Goal: Book appointment/travel/reservation

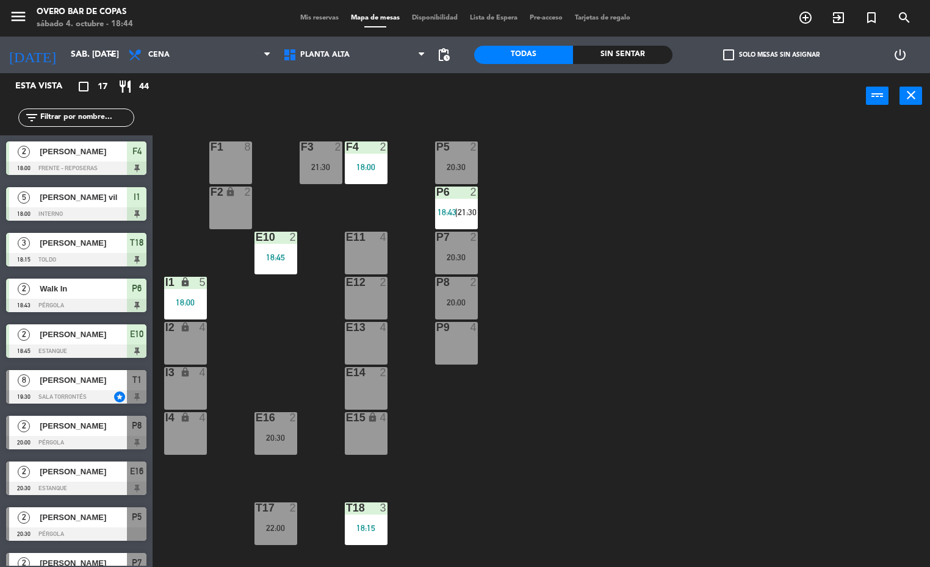
click at [465, 218] on div "P6 2 18:43 | 21:30" at bounding box center [456, 208] width 43 height 43
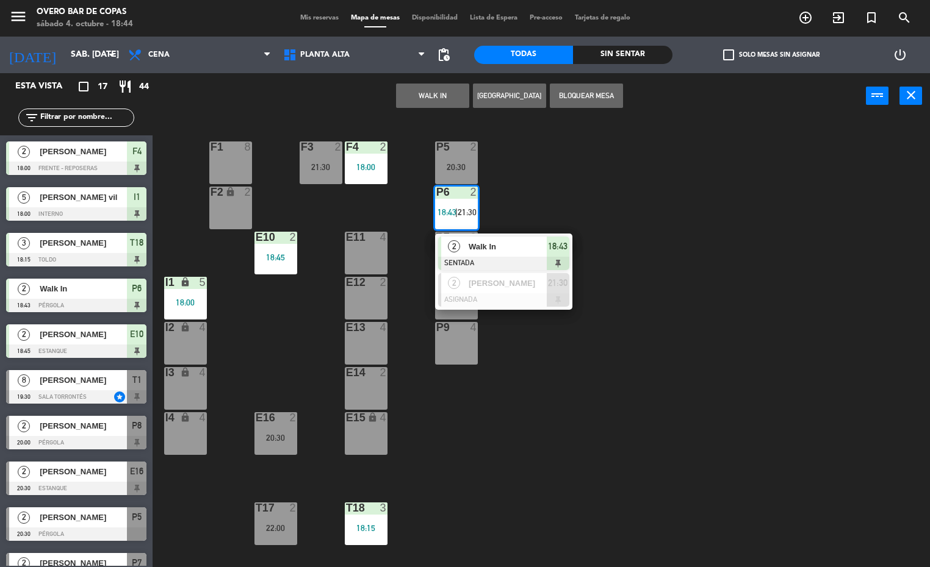
click at [577, 189] on div "P5 2 20:30 F1 8 F3 2 21:30 F4 2 18:00 P6 2 18:43 | 21:30 2 Walk In SENTADA 18:4…" at bounding box center [546, 344] width 768 height 448
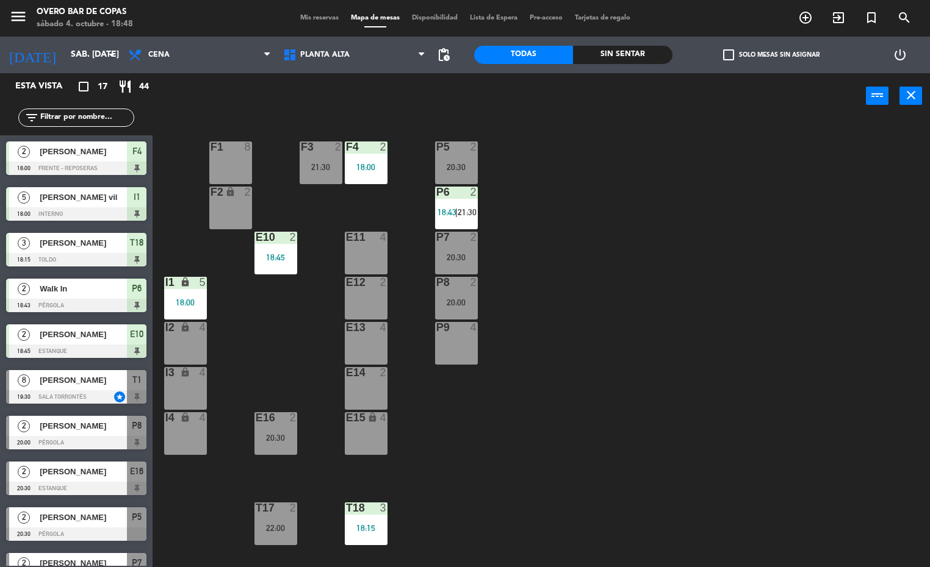
click at [75, 117] on input "text" at bounding box center [86, 117] width 95 height 13
click at [545, 221] on div "P5 2 20:30 F1 8 F3 2 21:30 F4 2 18:00 P6 2 18:43 | 21:30 F2 lock 2 P7 2 20:30 E…" at bounding box center [546, 344] width 768 height 448
click at [355, 153] on div "F4 2" at bounding box center [366, 148] width 43 height 12
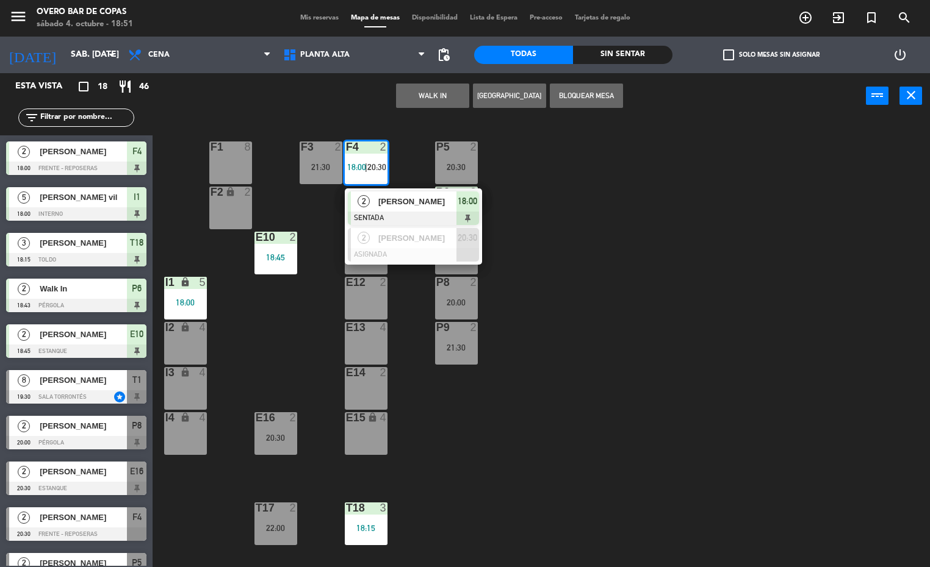
click at [655, 206] on div "P5 2 20:30 F1 8 F3 2 21:30 F4 2 18:00 | 20:30 2 [PERSON_NAME] SENTADA 18:00 2 […" at bounding box center [546, 344] width 768 height 448
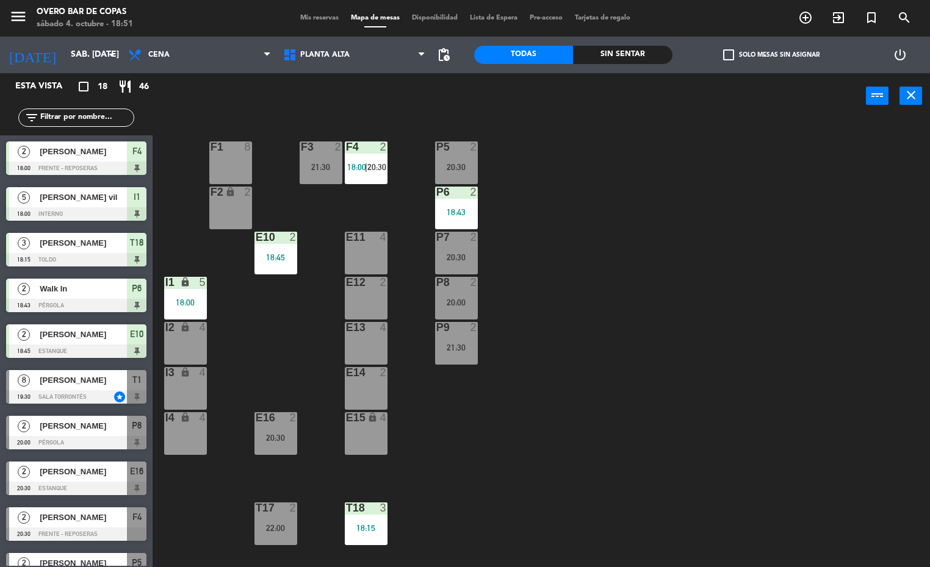
click at [361, 165] on span "18:00" at bounding box center [356, 167] width 19 height 10
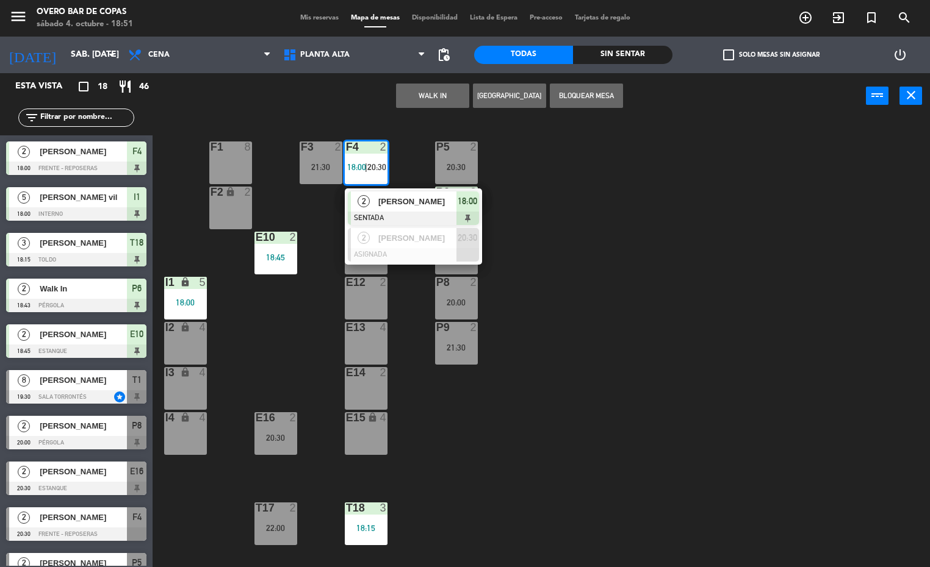
click at [601, 189] on div "P5 2 20:30 F1 8 F3 2 21:30 F4 2 18:00 | 20:30 2 [PERSON_NAME] SENTADA 18:00 2 […" at bounding box center [546, 344] width 768 height 448
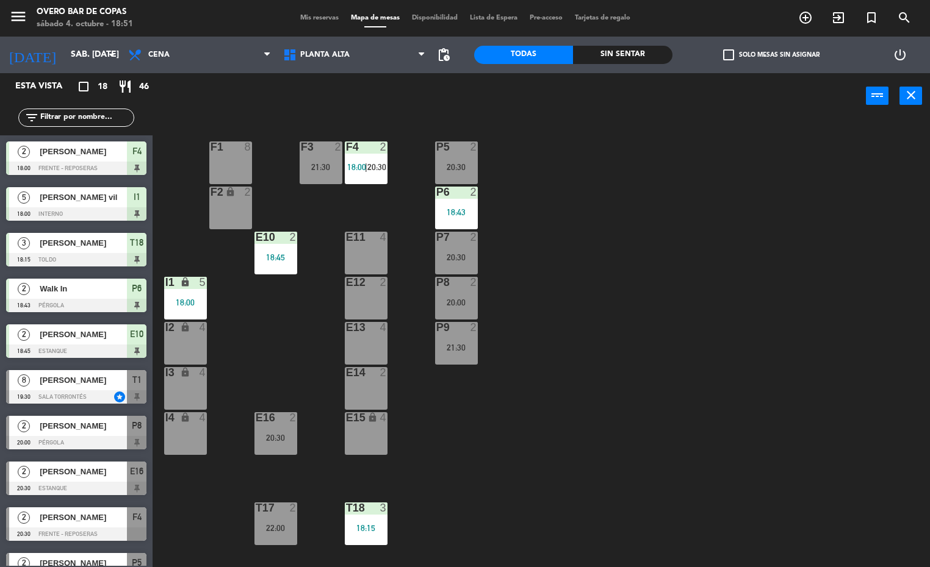
click at [480, 207] on div "P5 2 20:30 F1 8 F3 2 21:30 F4 2 18:00 | 20:30 P6 2 18:43 F2 lock 2 P7 2 20:30 E…" at bounding box center [546, 344] width 768 height 448
click at [470, 191] on div "2" at bounding box center [473, 192] width 7 height 11
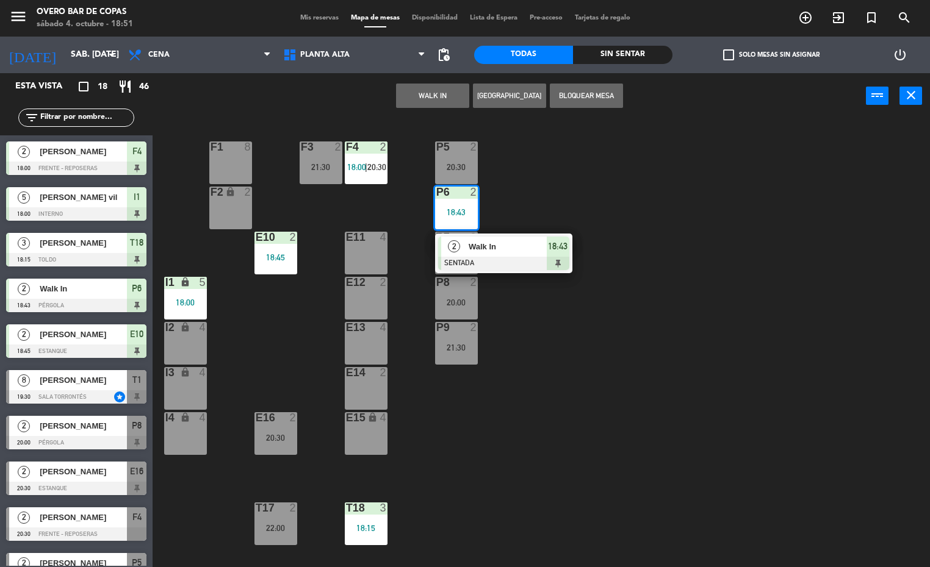
click at [602, 170] on div "P5 2 20:30 F1 8 F3 2 21:30 F4 2 18:00 | 20:30 P6 2 18:43 2 Walk In SENTADA 18:4…" at bounding box center [546, 344] width 768 height 448
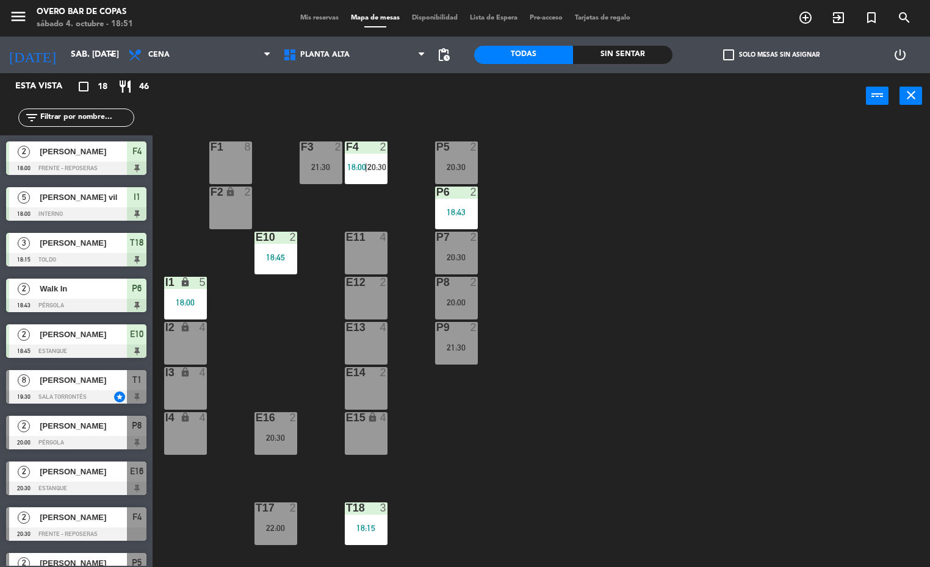
click at [277, 242] on div at bounding box center [275, 237] width 20 height 11
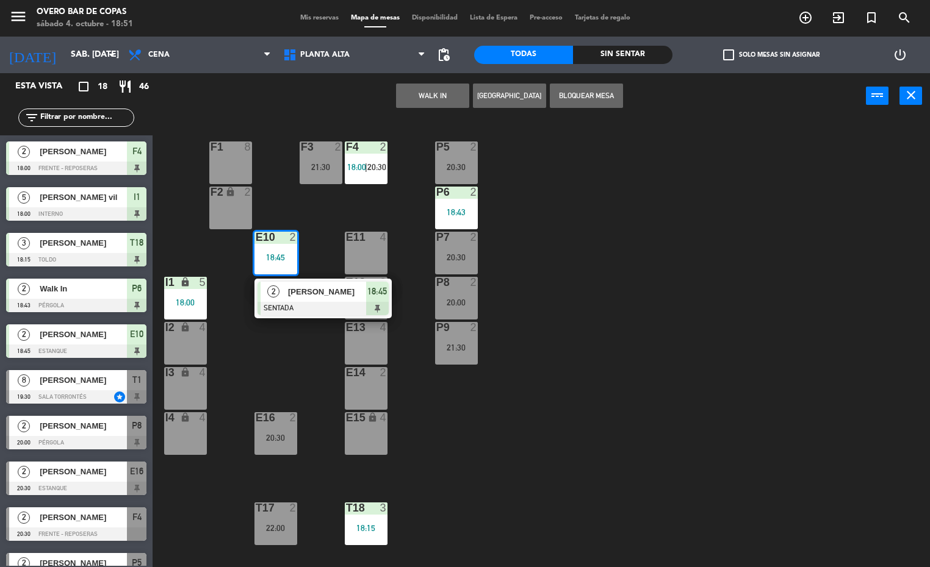
click at [587, 242] on div "P5 2 20:30 F1 8 F3 2 21:30 F4 2 18:00 | 20:30 P6 2 18:43 F2 lock 2 P7 2 20:30 E…" at bounding box center [546, 344] width 768 height 448
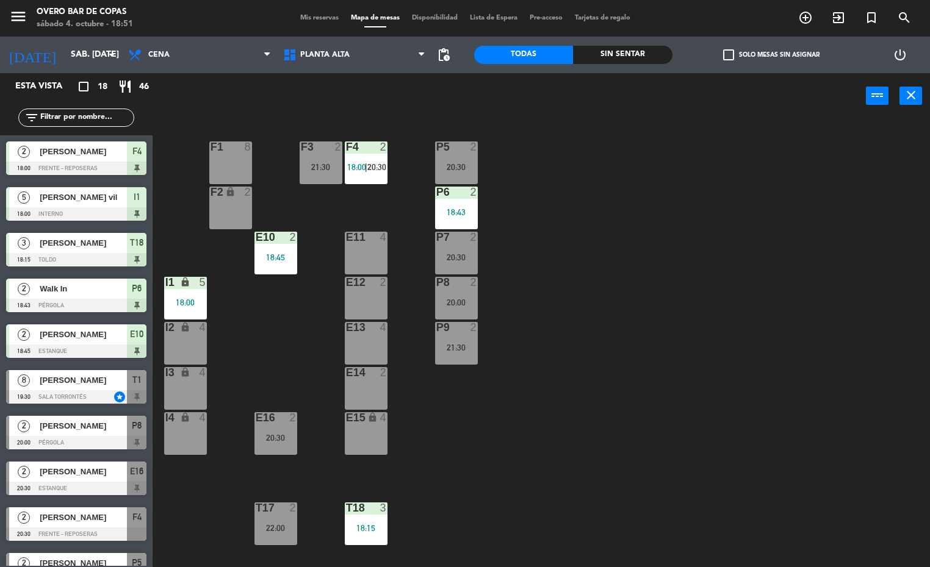
click at [384, 526] on div "18:15" at bounding box center [366, 528] width 43 height 9
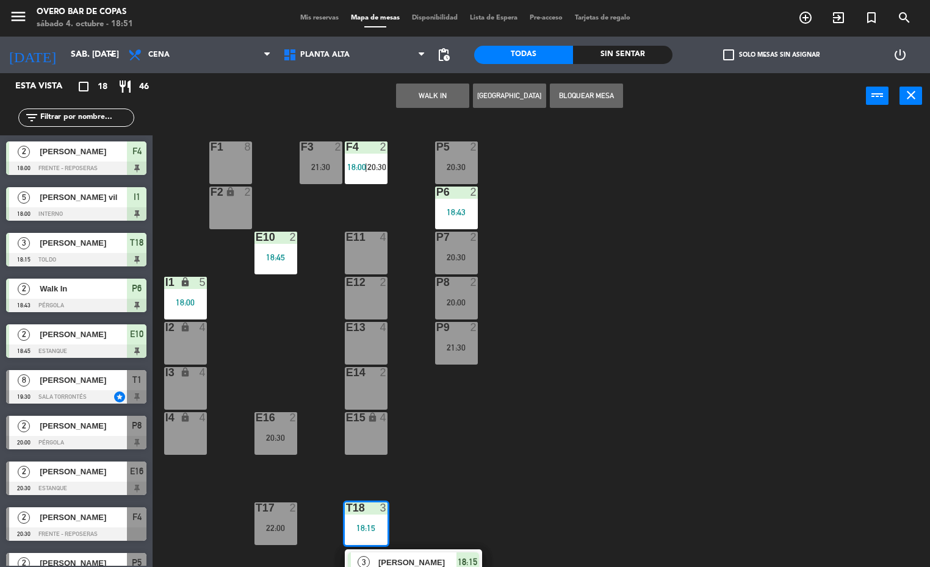
click at [606, 411] on div "P5 2 20:30 F1 8 F3 2 21:30 F4 2 18:00 | 20:30 P6 2 18:43 F2 lock 2 P7 2 20:30 E…" at bounding box center [546, 344] width 768 height 448
